Goal: Register for event/course

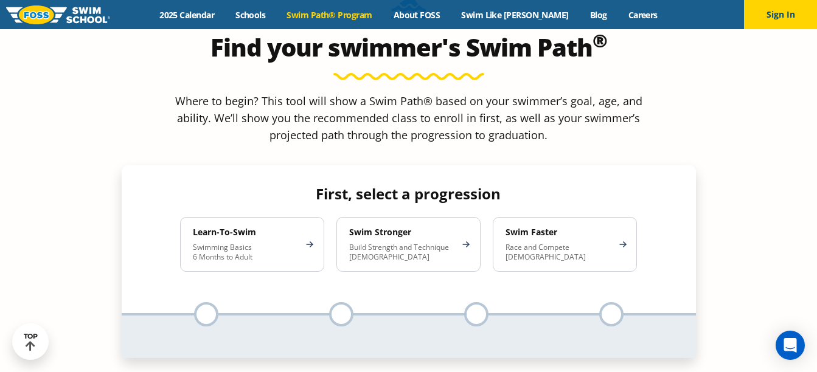
scroll to position [1120, 0]
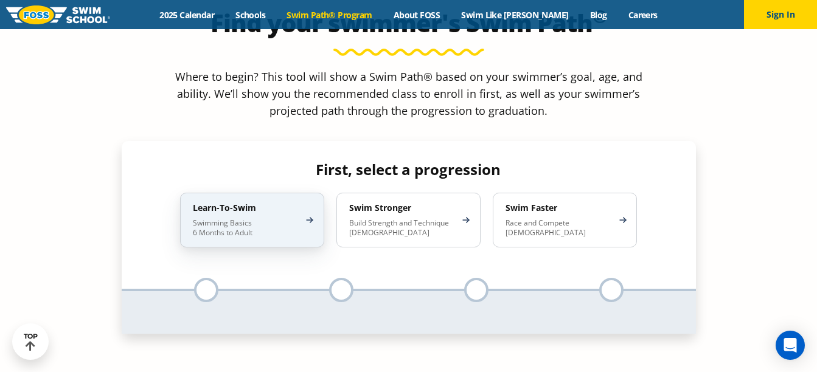
click at [228, 218] on p "Swimming Basics 6 Months to Adult" at bounding box center [246, 227] width 106 height 19
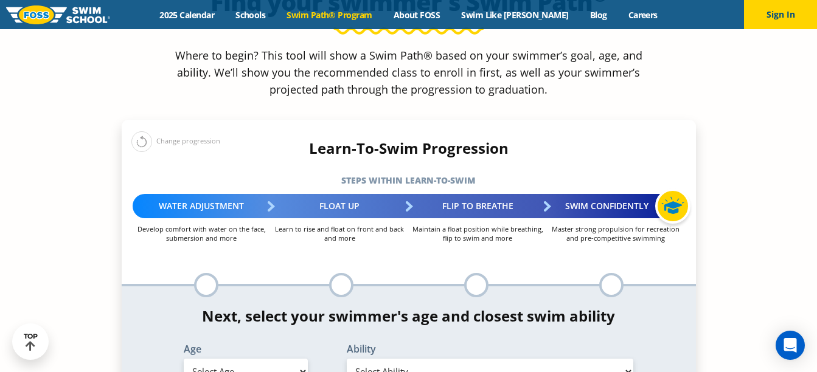
scroll to position [1144, 0]
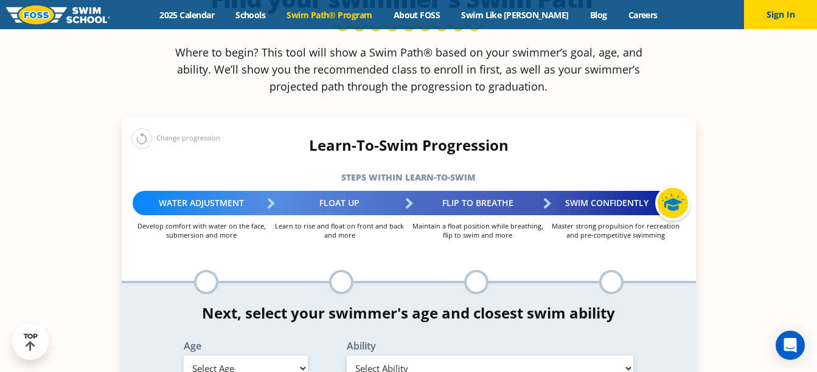
click at [213, 191] on div "Water Adjustment" at bounding box center [202, 203] width 138 height 24
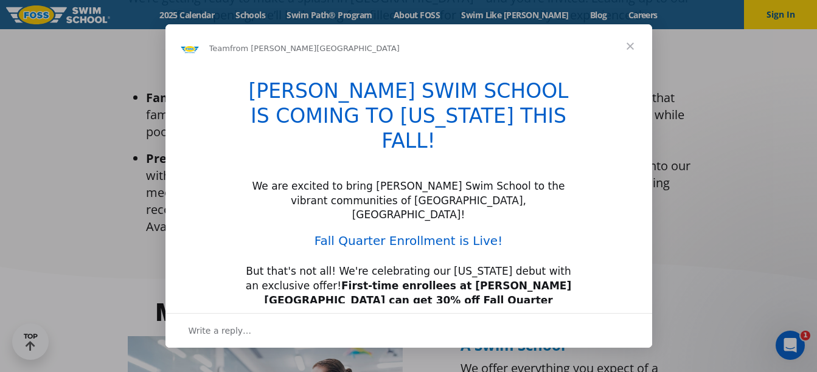
scroll to position [682, 0]
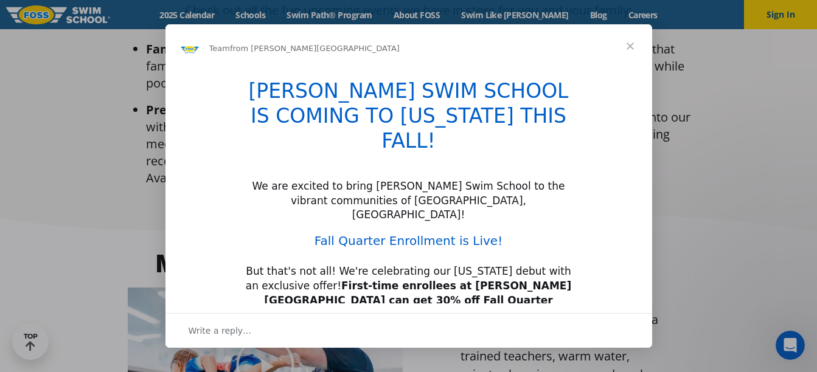
click at [629, 47] on span "Close" at bounding box center [631, 46] width 44 height 44
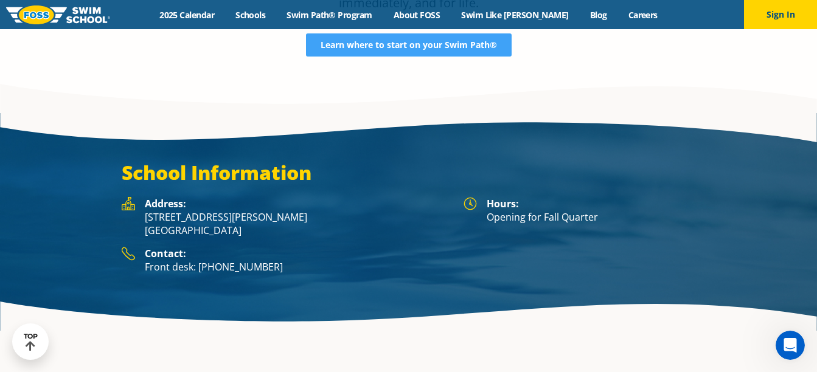
scroll to position [1849, 0]
